Goal: Transaction & Acquisition: Download file/media

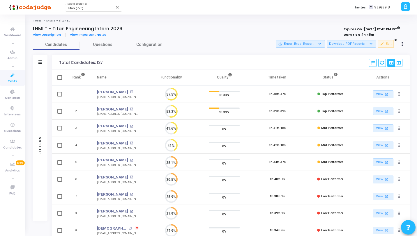
scroll to position [3, 3]
click at [87, 11] on div "Titan (770) Select Enterprise" at bounding box center [93, 7] width 52 height 9
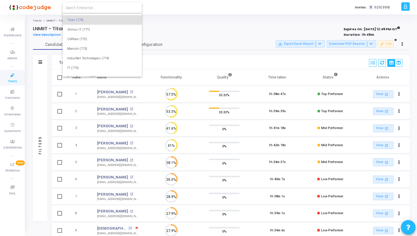
click at [208, 10] on div at bounding box center [208, 118] width 417 height 236
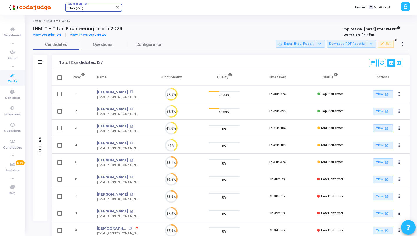
scroll to position [6705, 0]
click at [15, 81] on span "Tests" at bounding box center [12, 81] width 9 height 5
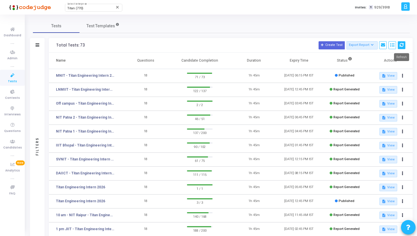
click at [401, 44] on icon at bounding box center [402, 45] width 4 height 4
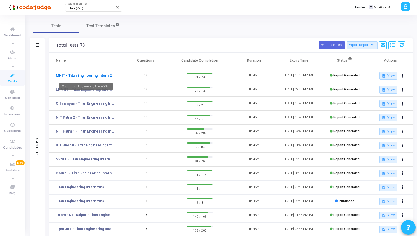
click at [93, 78] on link "MNIT - Titan Engineering Intern 2026" at bounding box center [85, 75] width 58 height 5
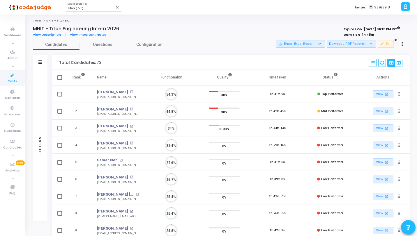
scroll to position [12, 15]
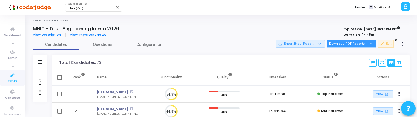
click at [358, 42] on button "Download PDF Reports" at bounding box center [352, 44] width 50 height 8
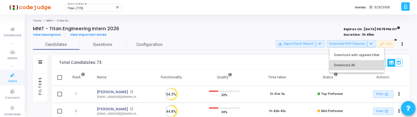
click at [359, 67] on button "Download All" at bounding box center [356, 65] width 55 height 10
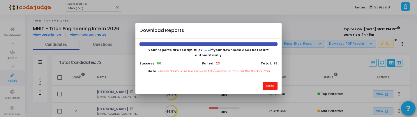
click at [272, 82] on button "Close" at bounding box center [270, 86] width 15 height 8
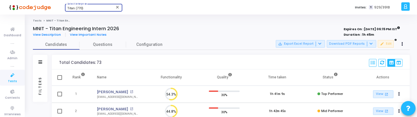
click at [83, 7] on span "Titan (770)" at bounding box center [75, 8] width 16 height 4
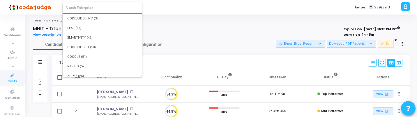
scroll to position [6717, 0]
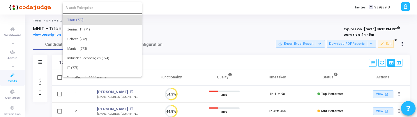
click at [91, 8] on input at bounding box center [102, 7] width 73 height 5
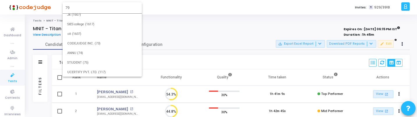
scroll to position [0, 0]
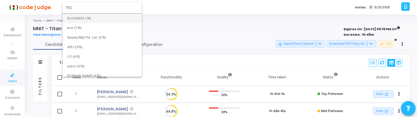
type input "793"
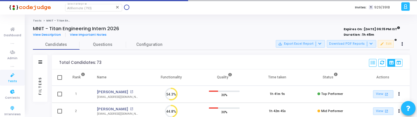
click at [9, 78] on icon at bounding box center [12, 75] width 12 height 7
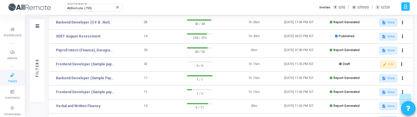
scroll to position [123, 0]
click at [93, 35] on link "SDET August Assessment" at bounding box center [78, 35] width 45 height 5
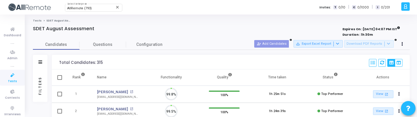
scroll to position [3, 3]
click at [386, 65] on div "Select S No Name Questions Functionality Quality Time Taken Created At Shared A…" at bounding box center [385, 63] width 33 height 8
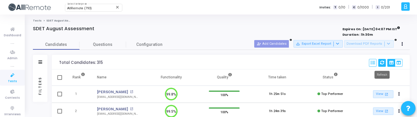
click at [383, 65] on icon at bounding box center [382, 63] width 4 height 4
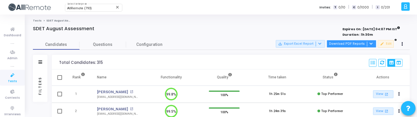
click at [340, 44] on button "Download PDF Reports" at bounding box center [352, 44] width 50 height 8
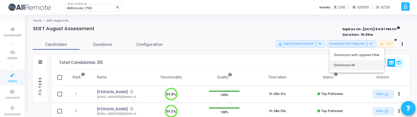
click at [339, 69] on button "Download All" at bounding box center [356, 65] width 55 height 10
